Goal: Download file/media

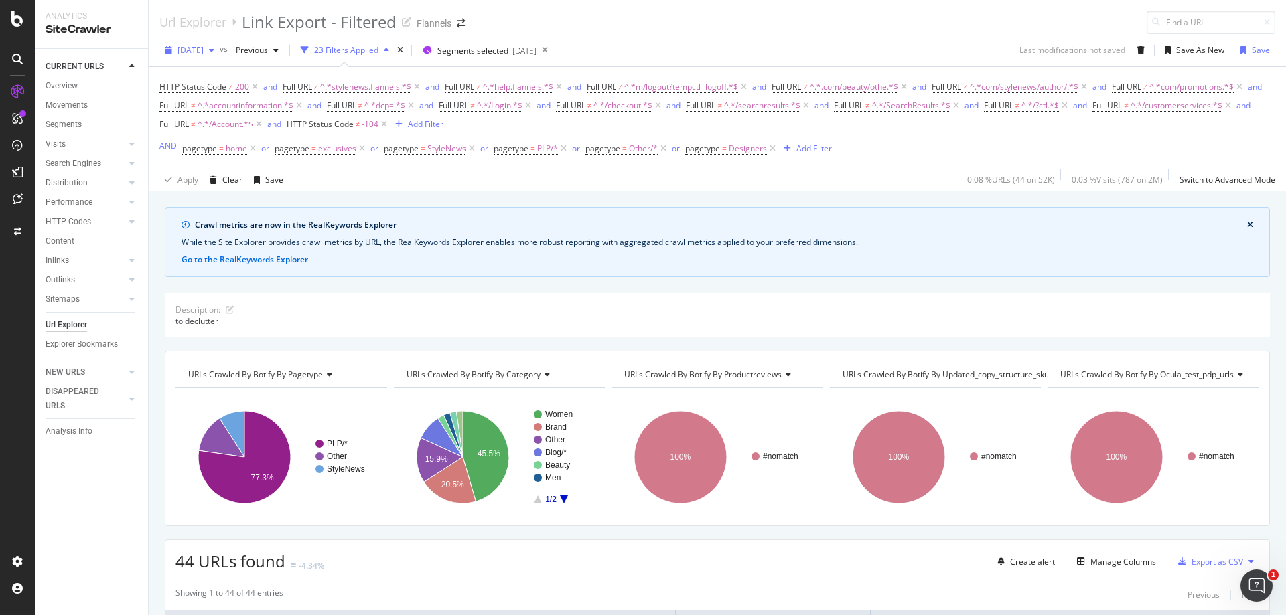
click at [204, 50] on span "[DATE]" at bounding box center [190, 49] width 26 height 11
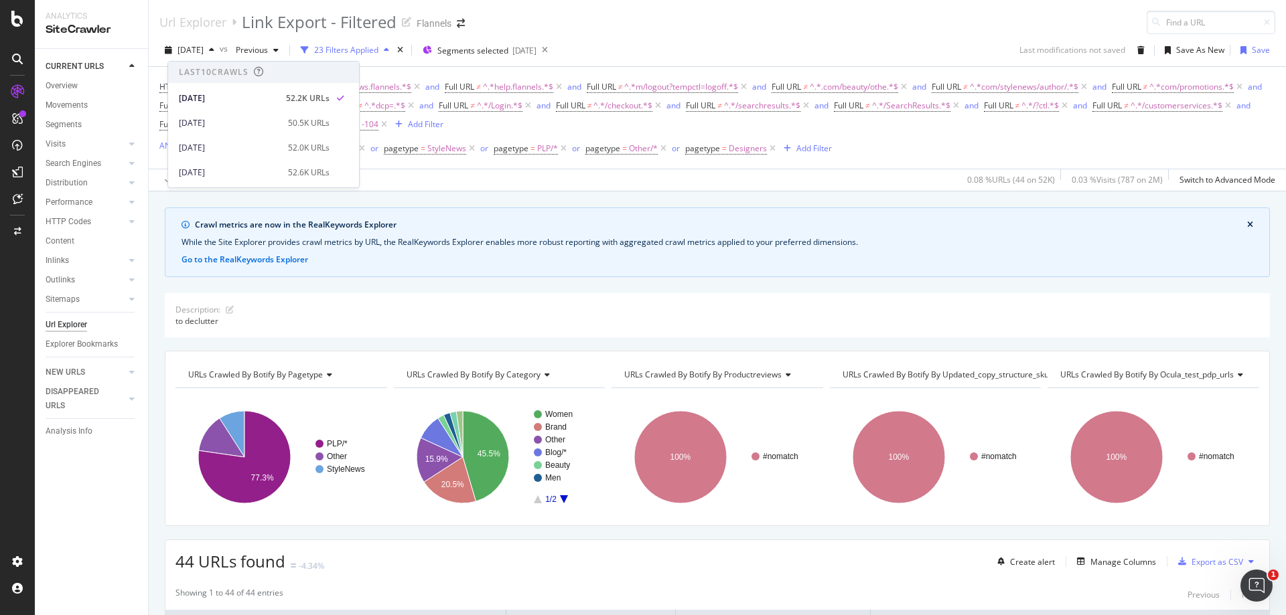
click at [550, 31] on div "Url Explorer Link Export - Filtered Flannels" at bounding box center [717, 17] width 1137 height 34
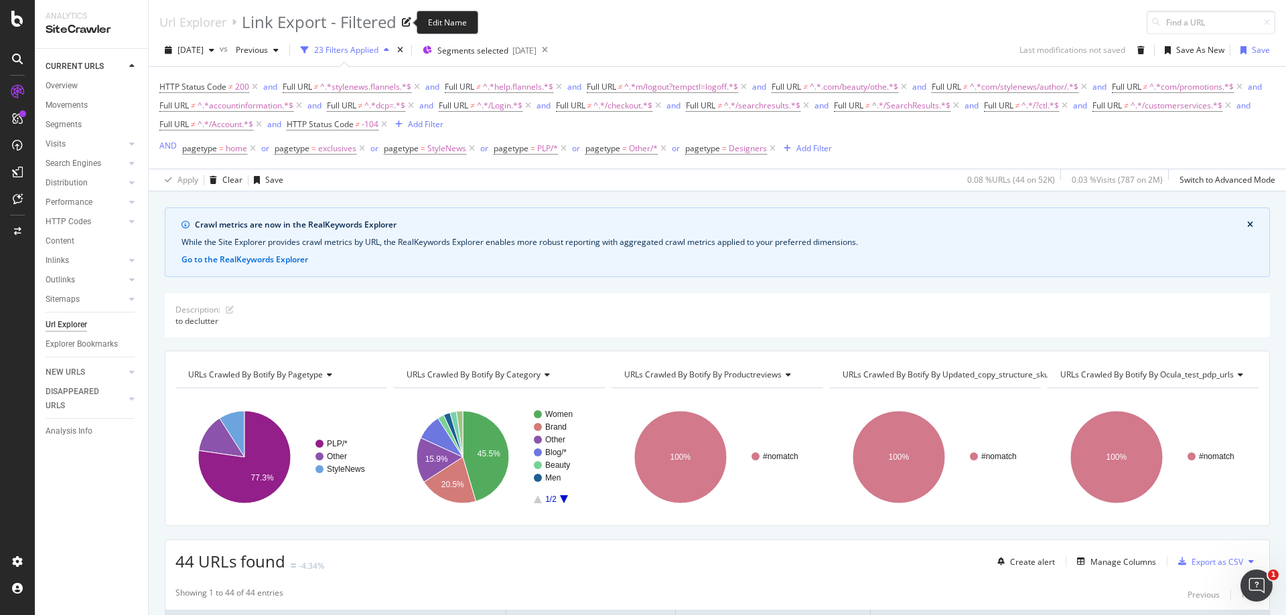
click at [266, 33] on div "Link Export - Filtered" at bounding box center [319, 22] width 155 height 23
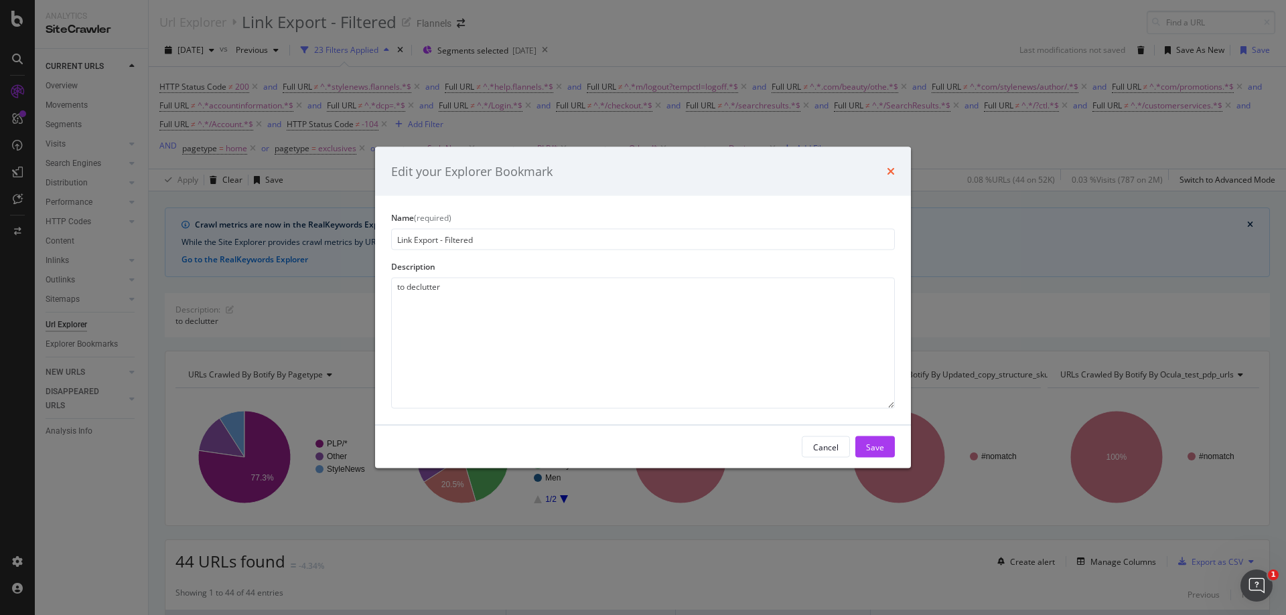
click at [890, 173] on icon "times" at bounding box center [891, 171] width 8 height 11
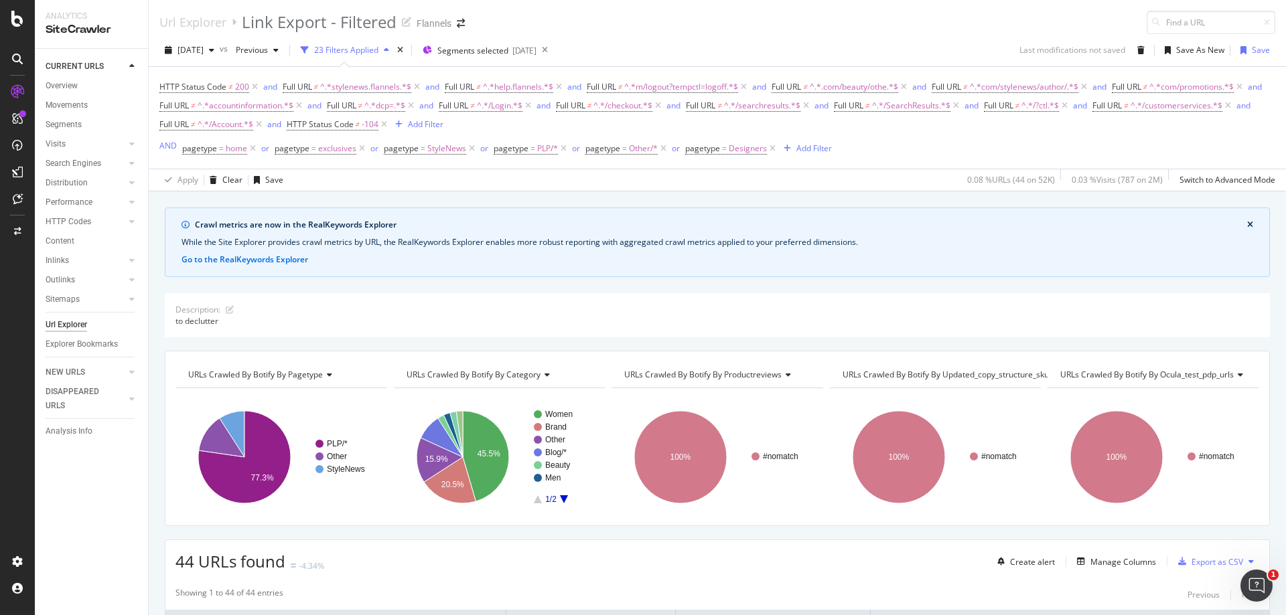
click at [280, 63] on div "[DATE] vs Previous 23 Filters Applied Segments selected [DATE] Last modificatio…" at bounding box center [717, 53] width 1137 height 27
click at [268, 55] on span "Previous" at bounding box center [248, 49] width 37 height 11
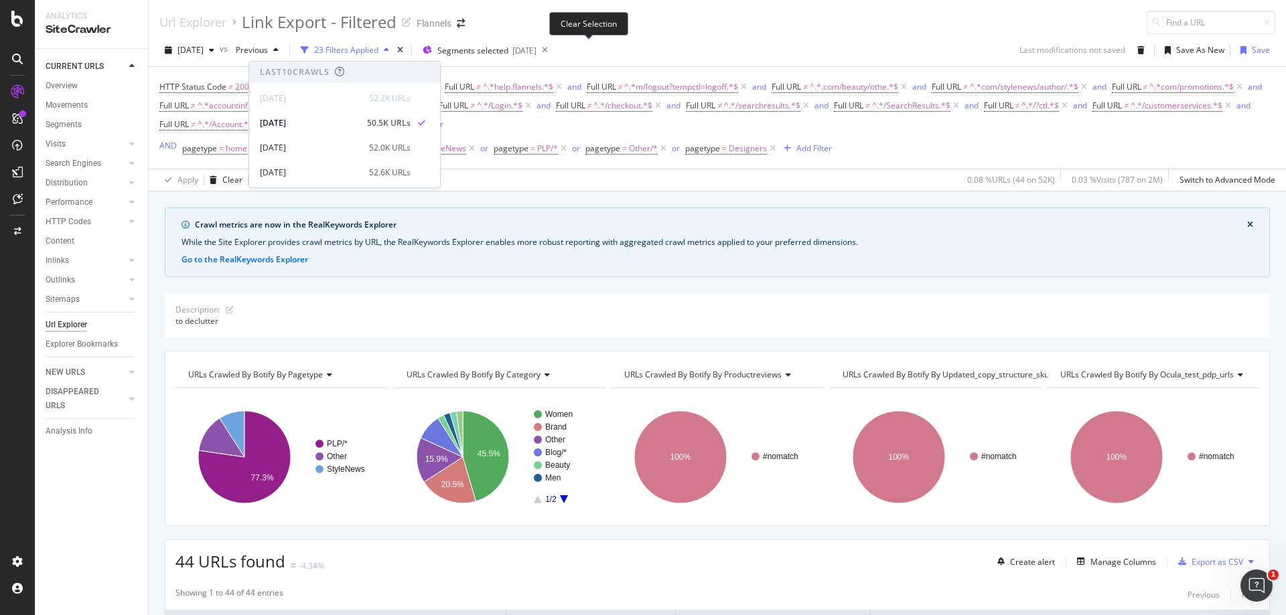
click at [619, 16] on div "Clear Selection" at bounding box center [588, 23] width 79 height 23
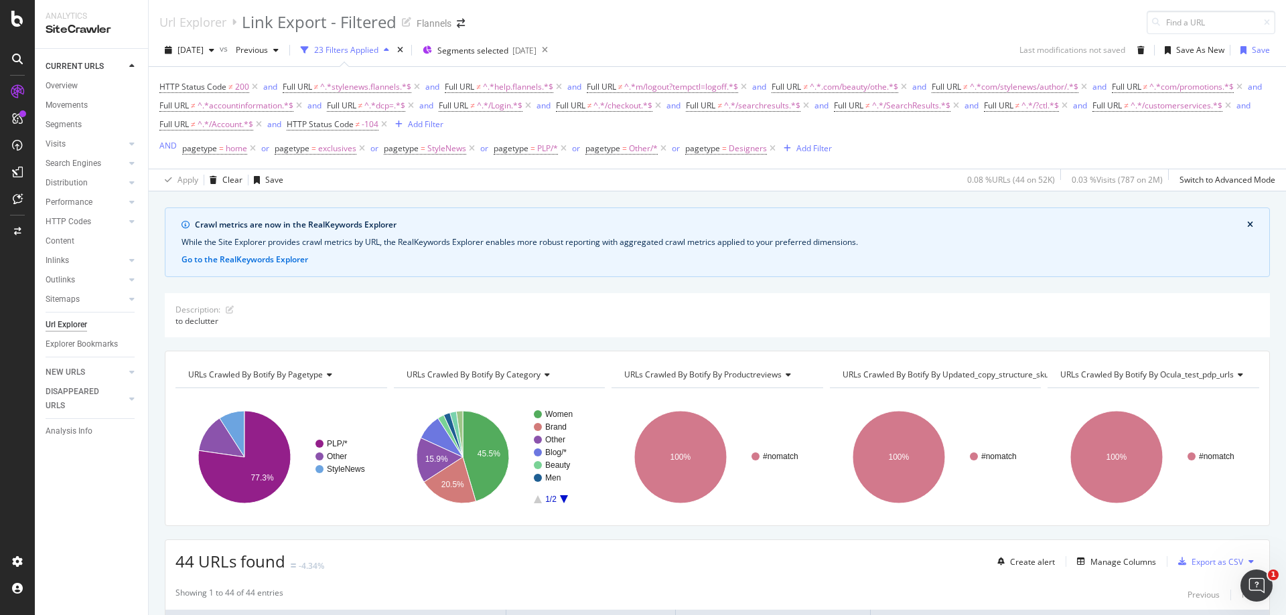
click at [689, 37] on div "[DATE] vs Previous 23 Filters Applied Segments selected [DATE] Last modificatio…" at bounding box center [717, 112] width 1137 height 157
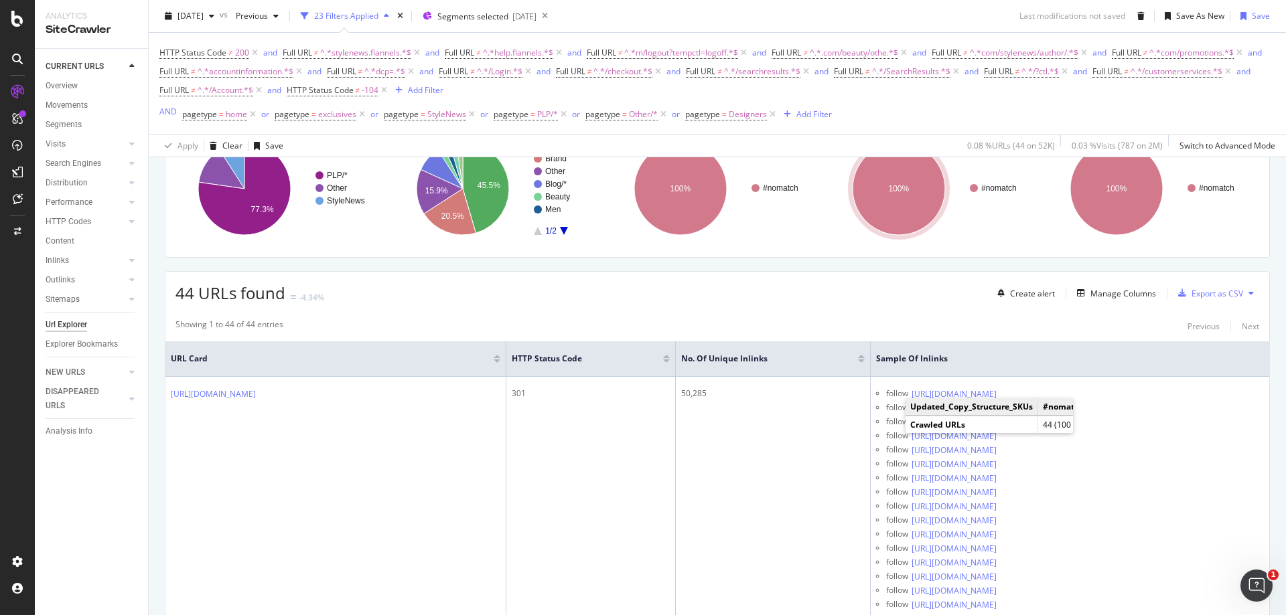
scroll to position [402, 0]
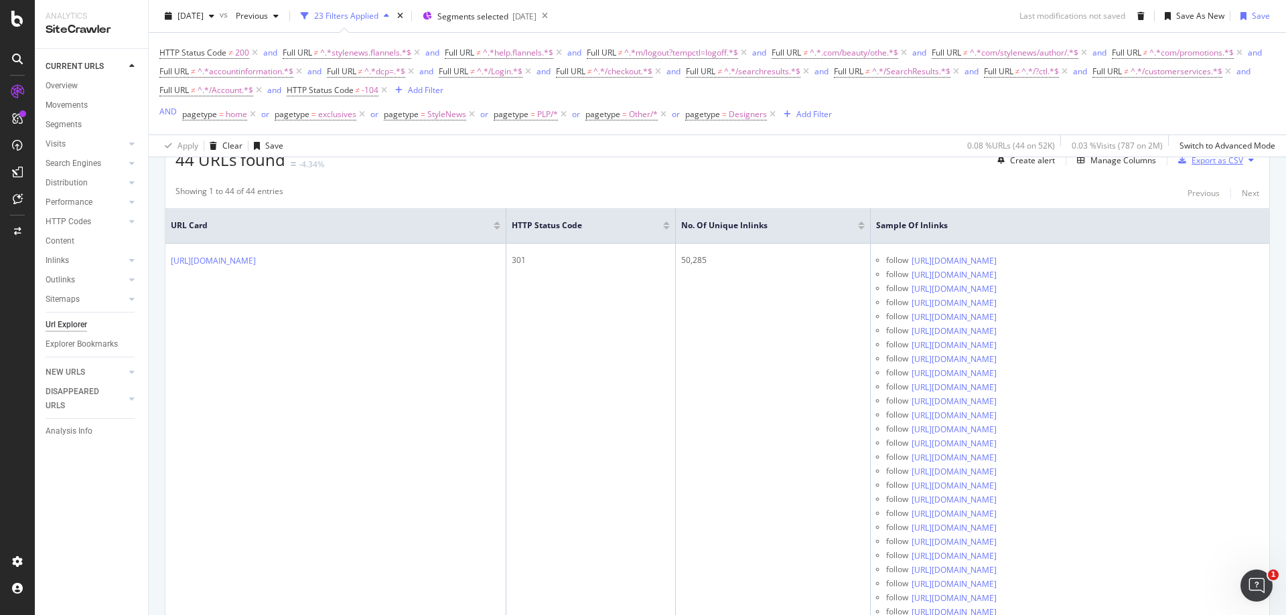
click at [1193, 160] on div "Export as CSV" at bounding box center [1217, 160] width 52 height 11
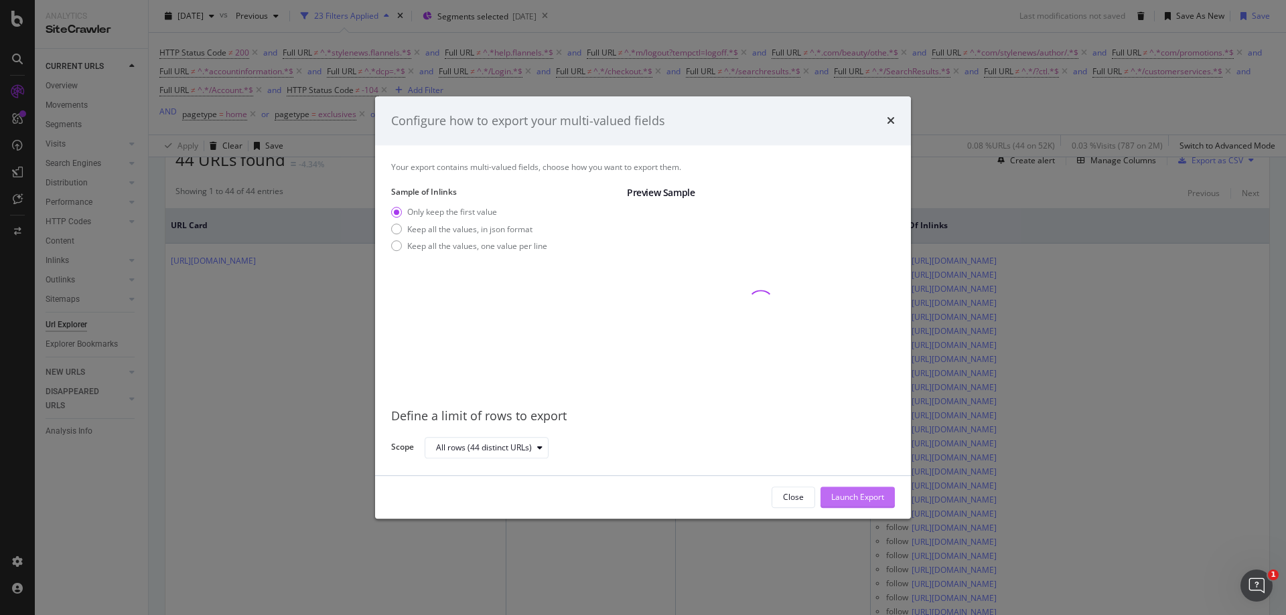
click at [836, 502] on div "Launch Export" at bounding box center [857, 497] width 53 height 11
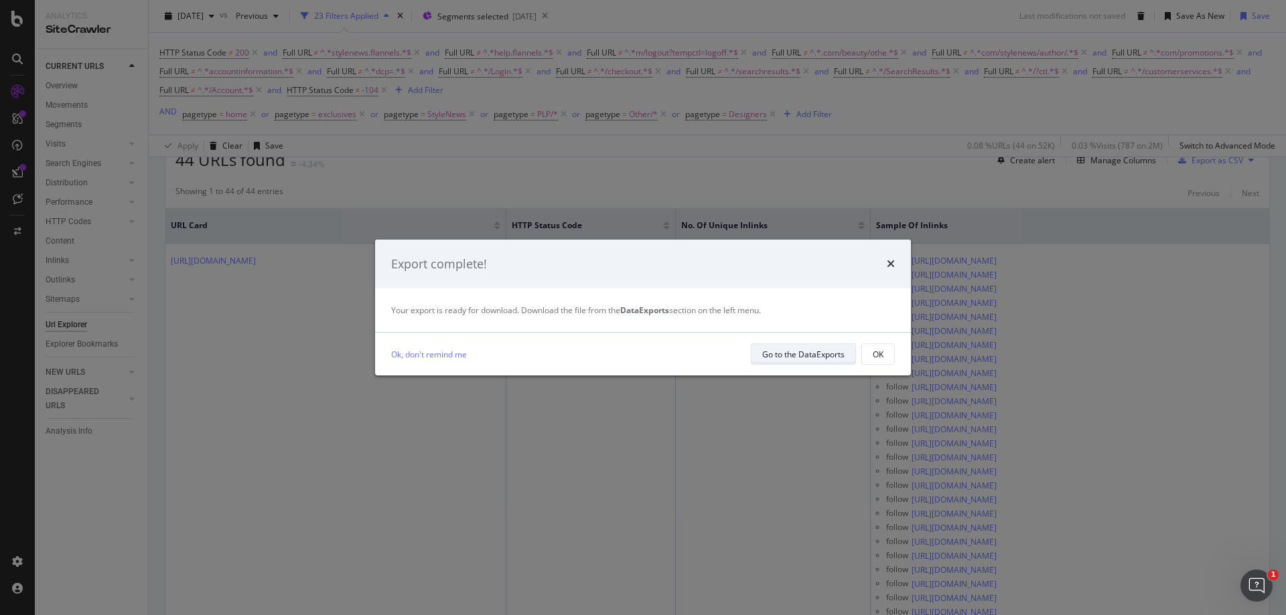
click at [795, 361] on div "Go to the DataExports" at bounding box center [803, 354] width 82 height 19
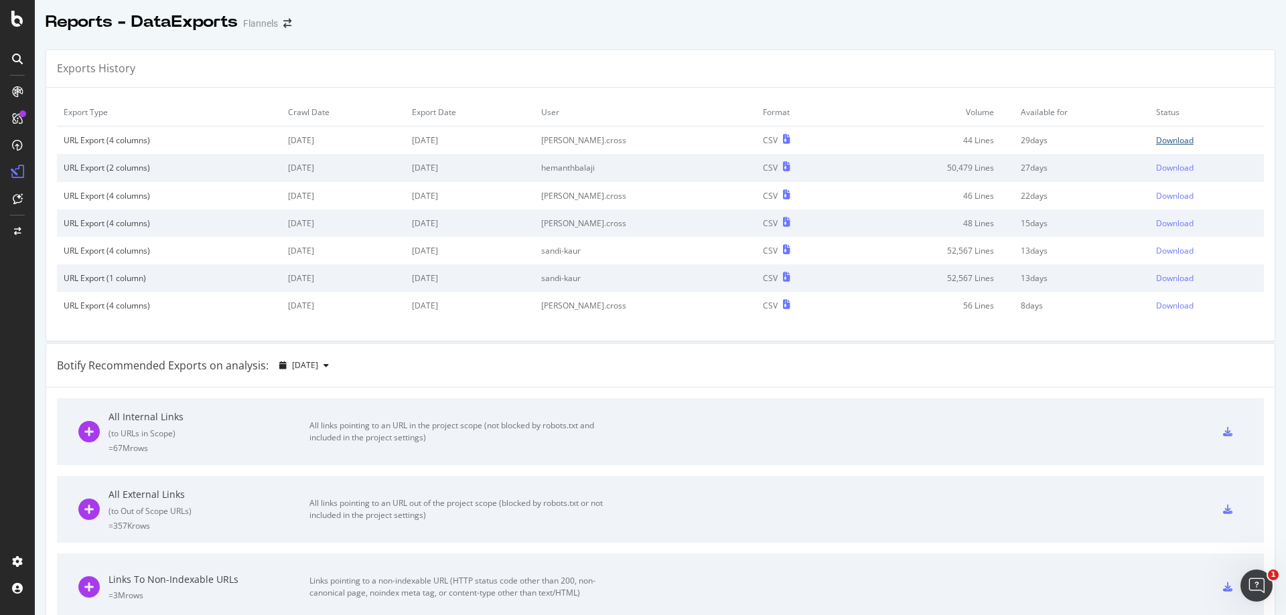
click at [1156, 141] on div "Download" at bounding box center [1174, 140] width 37 height 11
click at [7, 121] on div at bounding box center [17, 118] width 21 height 21
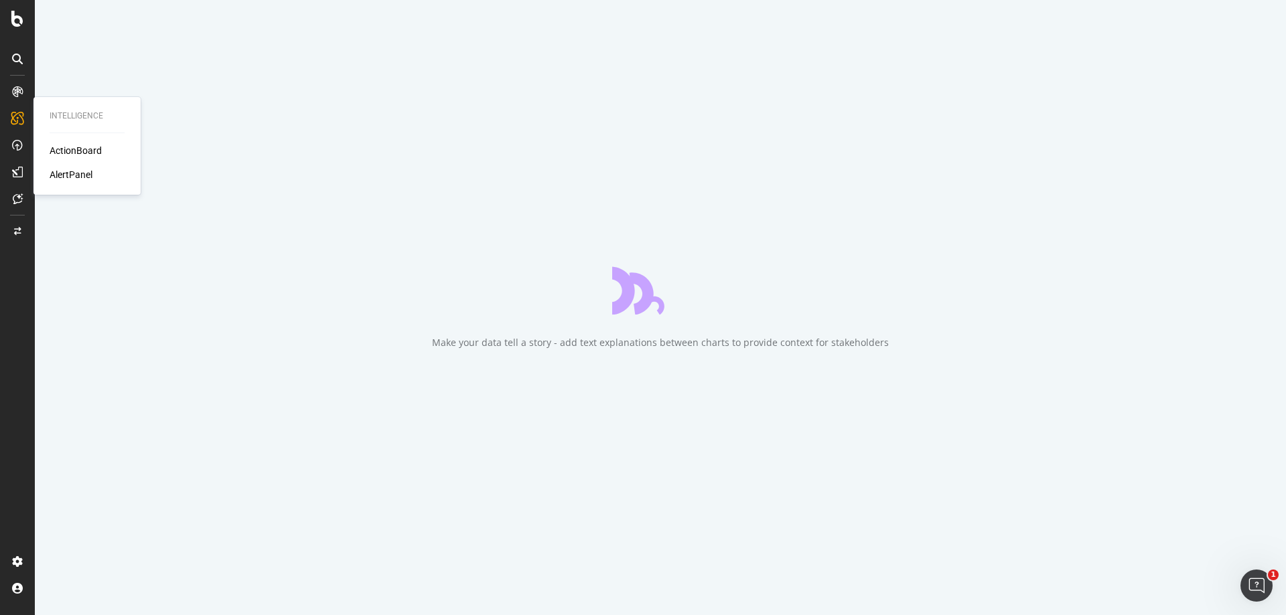
click at [63, 146] on div "ActionBoard" at bounding box center [76, 150] width 52 height 13
